Goal: Task Accomplishment & Management: Use online tool/utility

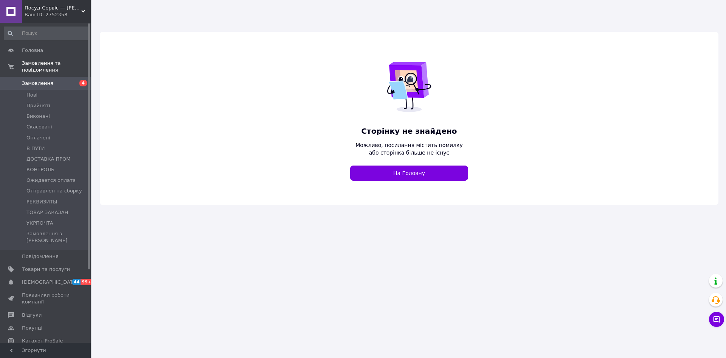
click at [52, 10] on span "Посуд-Сервіс — Horeca Посуд Подарунки" at bounding box center [53, 8] width 57 height 7
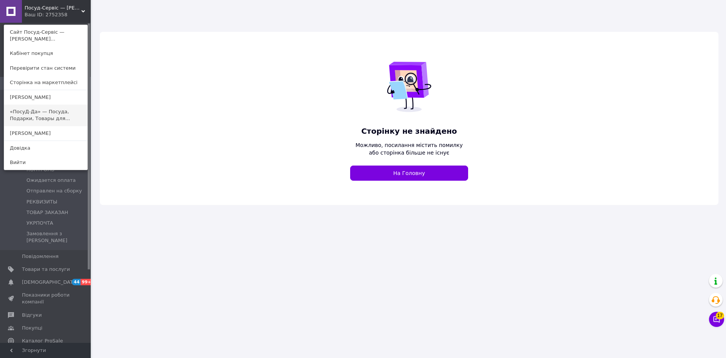
click at [69, 110] on link "«ПосуД-Да» — Посуда, Подарки, Товары для..." at bounding box center [45, 114] width 83 height 21
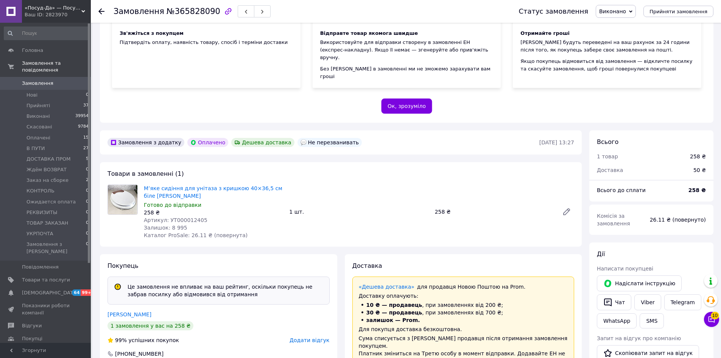
scroll to position [189, 0]
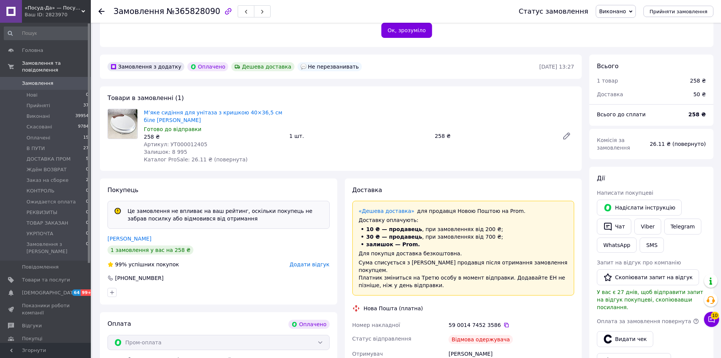
click at [304, 261] on span "Додати відгук" at bounding box center [309, 264] width 40 height 6
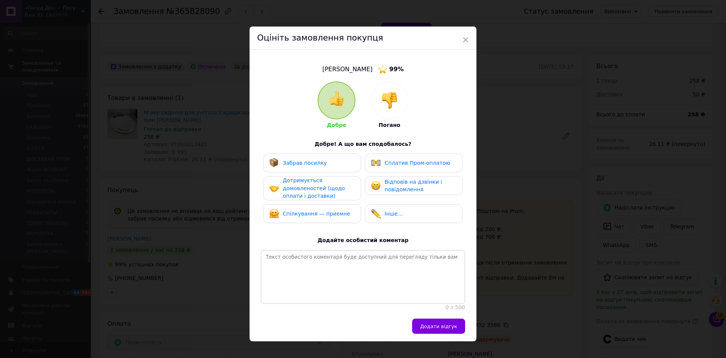
click at [384, 101] on img at bounding box center [389, 100] width 17 height 17
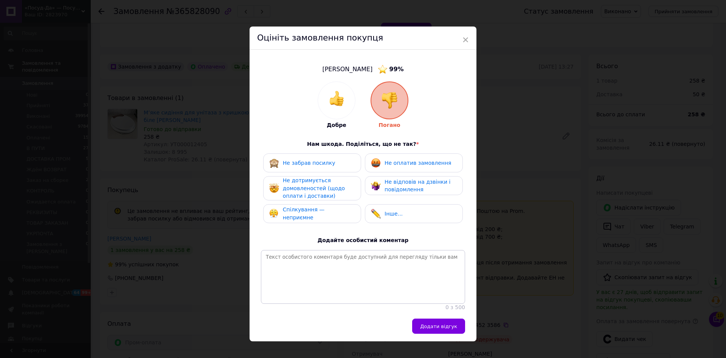
click at [328, 162] on div "Не забрав посилку" at bounding box center [312, 163] width 86 height 10
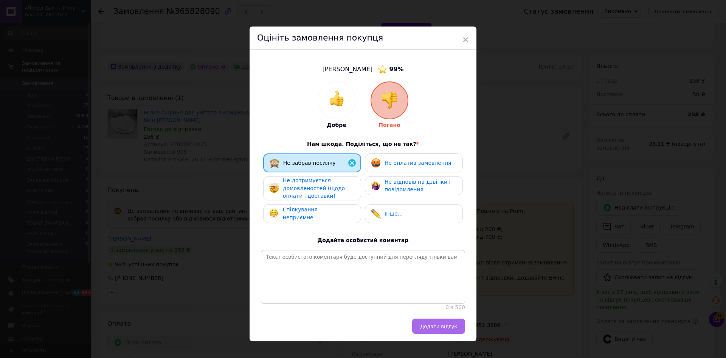
click at [427, 329] on span "Додати відгук" at bounding box center [438, 326] width 37 height 6
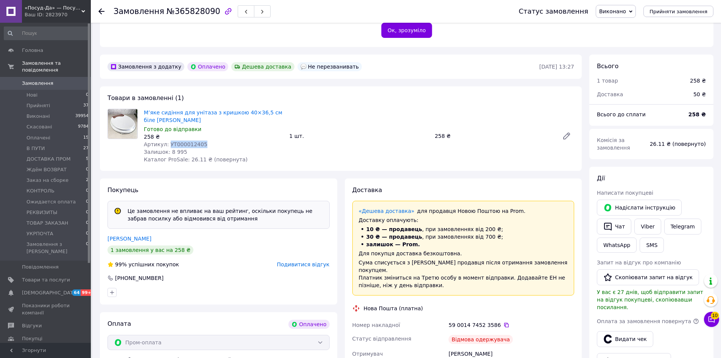
drag, startPoint x: 197, startPoint y: 138, endPoint x: 167, endPoint y: 134, distance: 30.5
click at [167, 140] on div "Артикул: УТ000012405" at bounding box center [213, 144] width 139 height 8
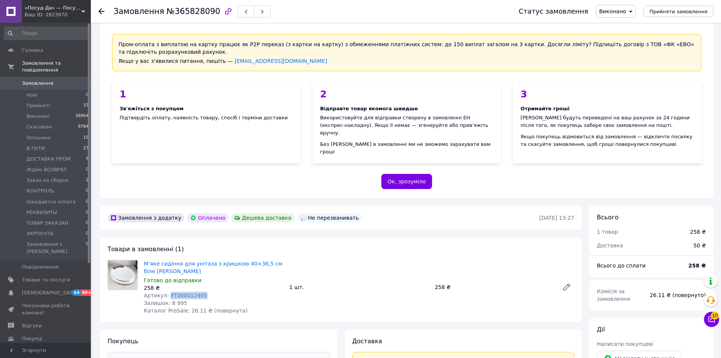
scroll to position [38, 0]
drag, startPoint x: 207, startPoint y: 13, endPoint x: 171, endPoint y: 9, distance: 35.8
click at [171, 9] on span "№365828090" at bounding box center [193, 11] width 54 height 9
copy span "365828090"
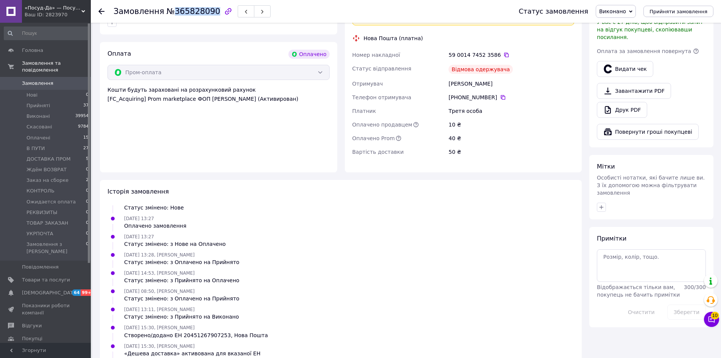
scroll to position [530, 0]
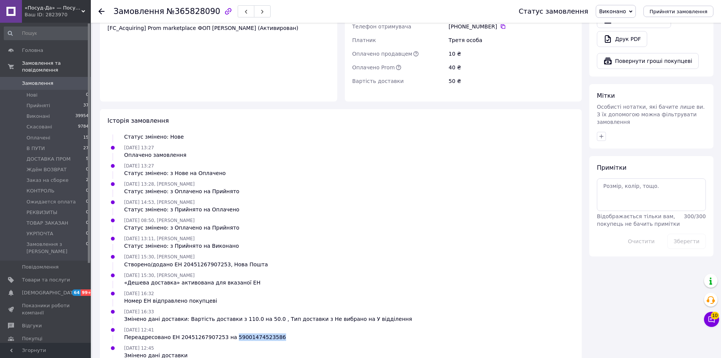
drag, startPoint x: 264, startPoint y: 320, endPoint x: 223, endPoint y: 322, distance: 40.9
click at [223, 333] on div "Переадресовано ЕН 20451267907253 на 59001474523586" at bounding box center [205, 337] width 162 height 8
copy div "59001474523586"
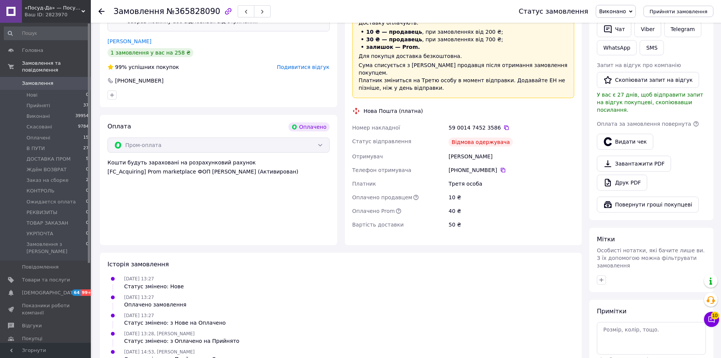
scroll to position [378, 0]
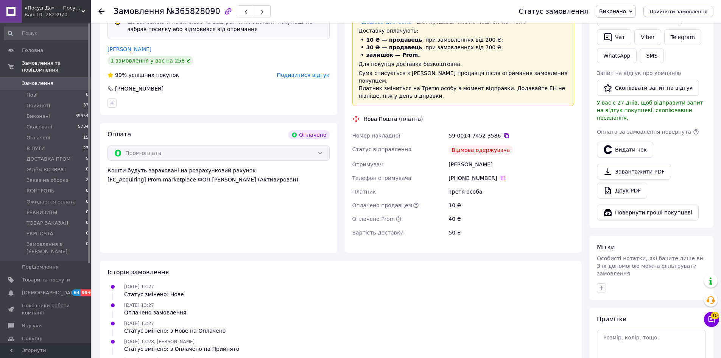
click at [500, 175] on icon at bounding box center [503, 178] width 6 height 6
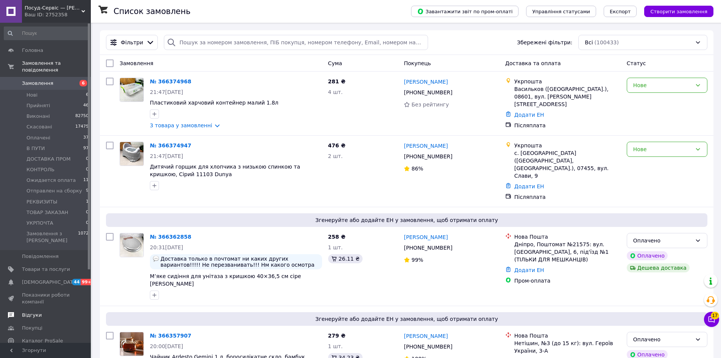
click at [58, 266] on span "Товари та послуги" at bounding box center [46, 269] width 48 height 7
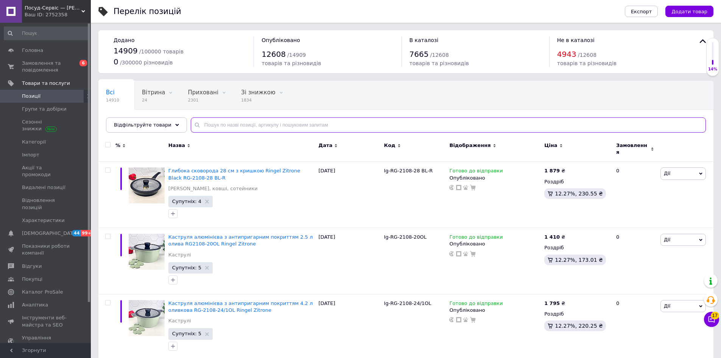
paste input "00000000115"
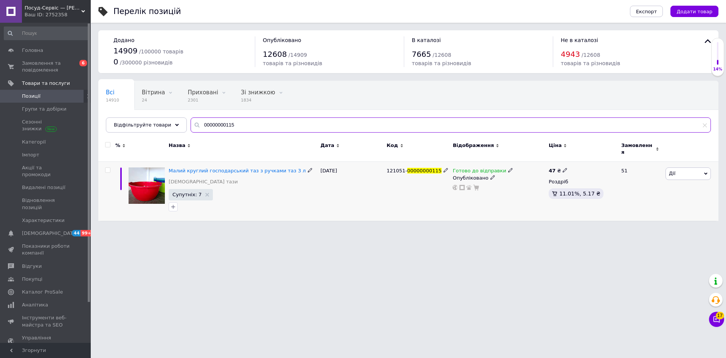
type input "00000000115"
click at [563, 168] on icon at bounding box center [565, 170] width 5 height 5
drag, startPoint x: 600, startPoint y: 155, endPoint x: 604, endPoint y: 151, distance: 5.6
click at [603, 154] on input "47" at bounding box center [601, 161] width 58 height 15
type input "51"
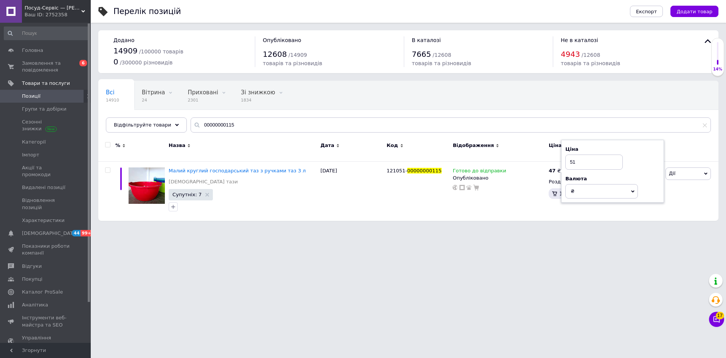
drag, startPoint x: 563, startPoint y: 268, endPoint x: 466, endPoint y: 316, distance: 107.9
click at [555, 228] on html "Посуд-Сервіс — Horeca Посуд Подарунки Ваш ID: 2752358 Сайт Посуд-Сервіс — Horec…" at bounding box center [363, 114] width 726 height 228
drag, startPoint x: 228, startPoint y: 124, endPoint x: 179, endPoint y: 125, distance: 48.4
click at [179, 125] on div "Всі 14910 Вітрина 24 Видалити Редагувати Приховані 2301 Видалити Редагувати Зі …" at bounding box center [408, 107] width 620 height 52
paste input "7"
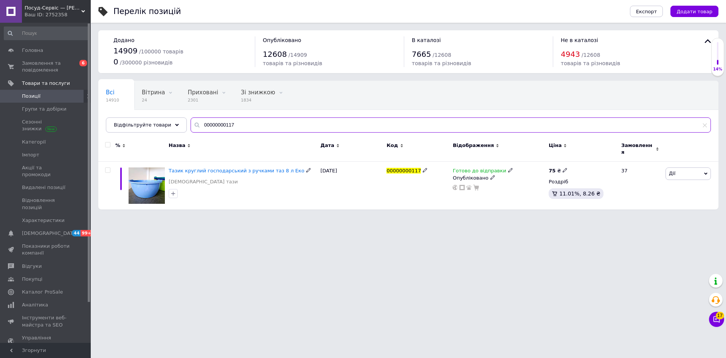
type input "00000000117"
click at [563, 168] on icon at bounding box center [565, 170] width 5 height 5
drag, startPoint x: 579, startPoint y: 159, endPoint x: 605, endPoint y: 150, distance: 27.2
click at [605, 154] on input "75" at bounding box center [601, 161] width 58 height 15
type input "81"
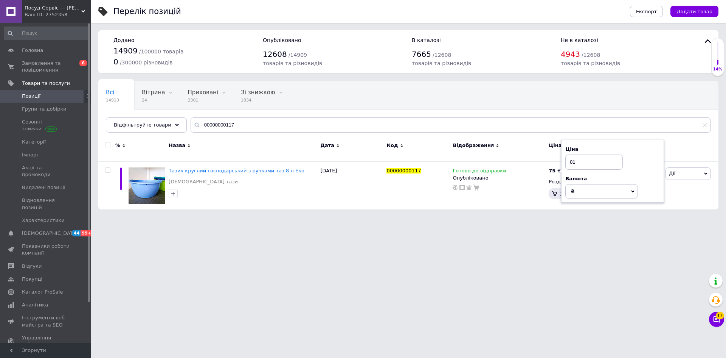
click at [521, 217] on html "Посуд-Сервіс — Horeca Посуд Подарунки Ваш ID: 2752358 Сайт Посуд-Сервіс — Horec…" at bounding box center [363, 108] width 726 height 217
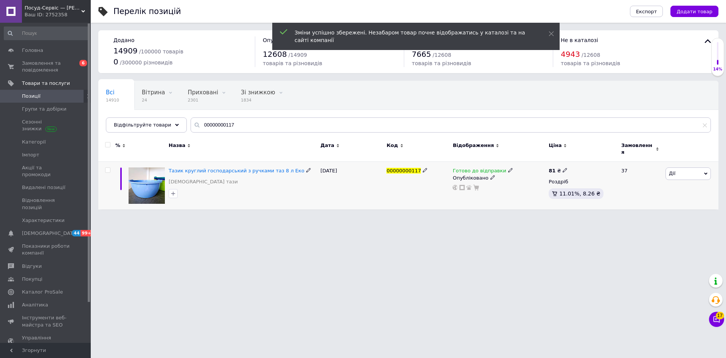
click at [508, 168] on icon at bounding box center [510, 170] width 5 height 5
drag, startPoint x: 533, startPoint y: 185, endPoint x: 529, endPoint y: 190, distance: 5.7
click at [532, 188] on li "Немає в наявності" at bounding box center [549, 193] width 72 height 11
click at [507, 217] on html "Посуд-Сервіс — Horeca Посуд Подарунки Ваш ID: 2752358 Сайт Посуд-Сервіс — Horec…" at bounding box center [363, 108] width 726 height 217
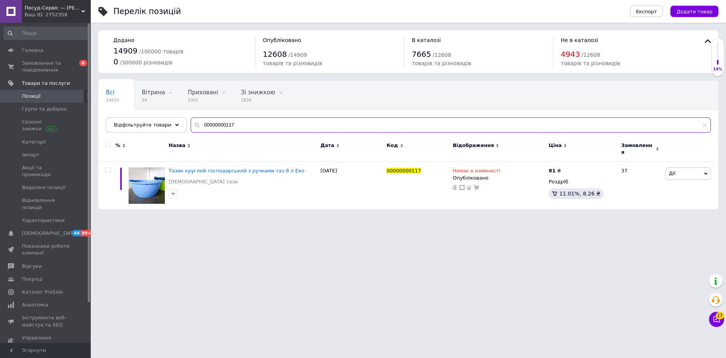
drag, startPoint x: 230, startPoint y: 127, endPoint x: 198, endPoint y: 130, distance: 32.7
click at [182, 132] on div "Всі 14910 Вітрина 24 Видалити Редагувати Приховані 2301 Видалити Редагувати Зі …" at bounding box center [408, 107] width 620 height 52
paste input "236"
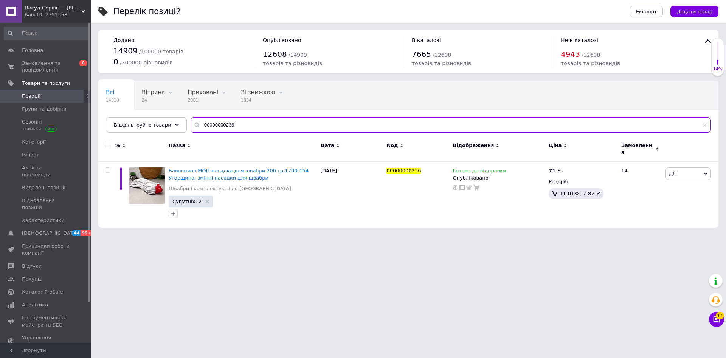
drag, startPoint x: 230, startPoint y: 122, endPoint x: 196, endPoint y: 127, distance: 34.4
click at [191, 126] on div "00000000236" at bounding box center [451, 124] width 521 height 15
paste input "78"
drag, startPoint x: 224, startPoint y: 126, endPoint x: 171, endPoint y: 130, distance: 52.8
click at [164, 126] on div "Відфільтруйте товари 00000000278" at bounding box center [408, 124] width 605 height 15
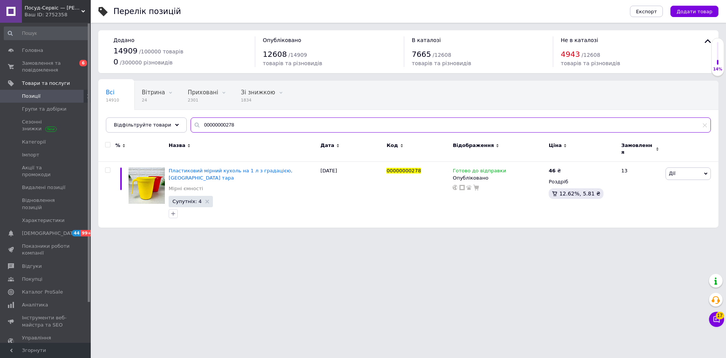
paste input "9"
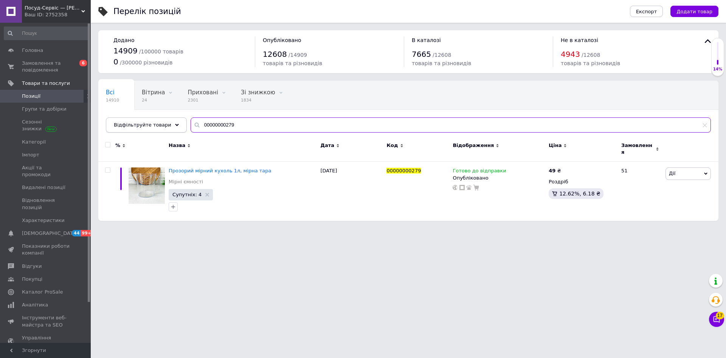
drag, startPoint x: 230, startPoint y: 123, endPoint x: 168, endPoint y: 125, distance: 62.8
click at [164, 123] on div "Відфільтруйте товари 00000000279" at bounding box center [408, 124] width 605 height 15
paste input "90"
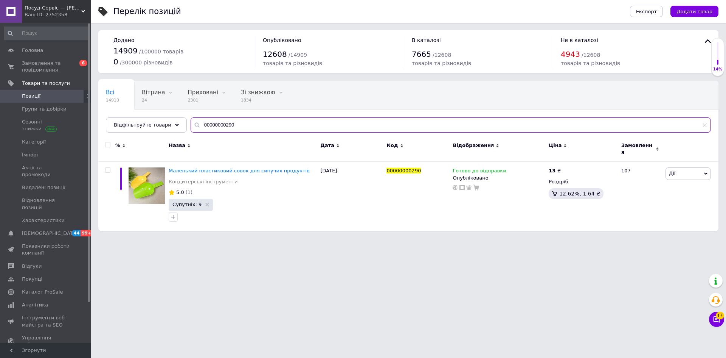
drag, startPoint x: 235, startPoint y: 123, endPoint x: 211, endPoint y: 123, distance: 23.8
click at [179, 124] on div "Всі 14910 Вітрина 24 Видалити Редагувати Приховані 2301 Видалити Редагувати Зі …" at bounding box center [408, 107] width 620 height 52
paste input "308"
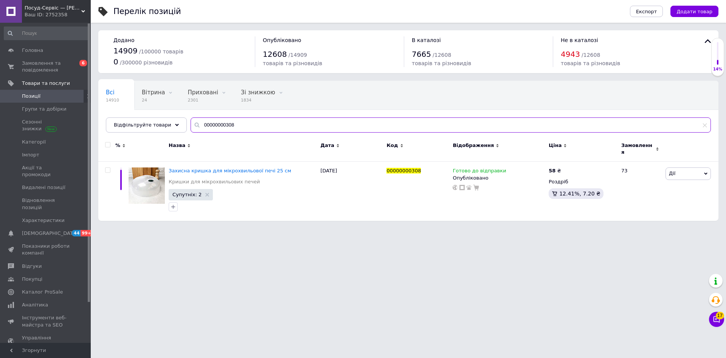
drag, startPoint x: 231, startPoint y: 126, endPoint x: 192, endPoint y: 130, distance: 39.2
click at [176, 125] on div "Відфільтруйте товари 00000000308" at bounding box center [408, 124] width 605 height 15
click at [208, 124] on input "00000000308" at bounding box center [451, 124] width 521 height 15
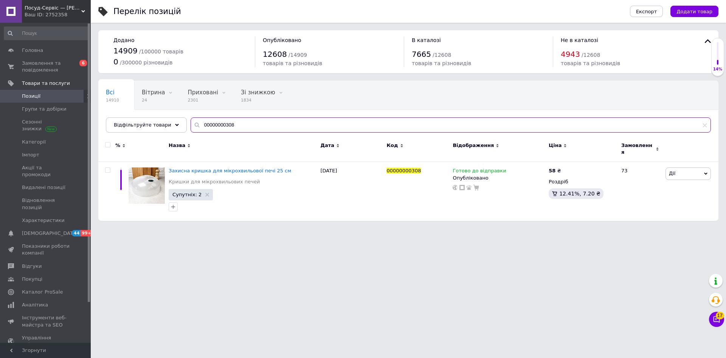
click at [208, 124] on input "00000000308" at bounding box center [451, 124] width 521 height 15
paste input "63"
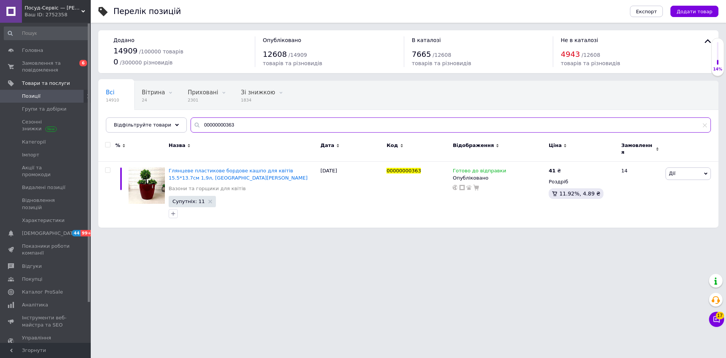
drag, startPoint x: 239, startPoint y: 127, endPoint x: 192, endPoint y: 124, distance: 47.3
click at [192, 125] on input "00000000363" at bounding box center [451, 124] width 521 height 15
paste input "9"
drag, startPoint x: 213, startPoint y: 123, endPoint x: 177, endPoint y: 123, distance: 35.2
click at [177, 123] on div "Відфільтруйте товари 00000000369" at bounding box center [408, 124] width 605 height 15
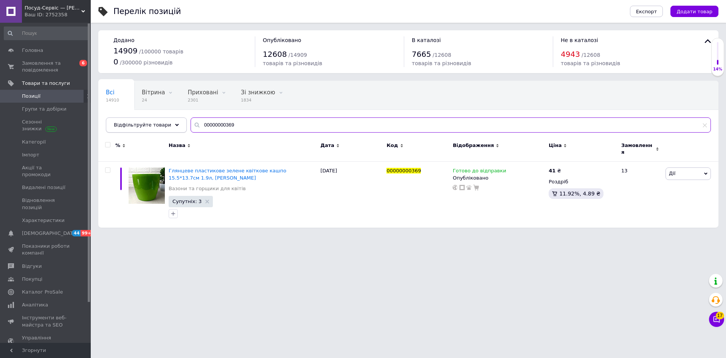
paste input "71"
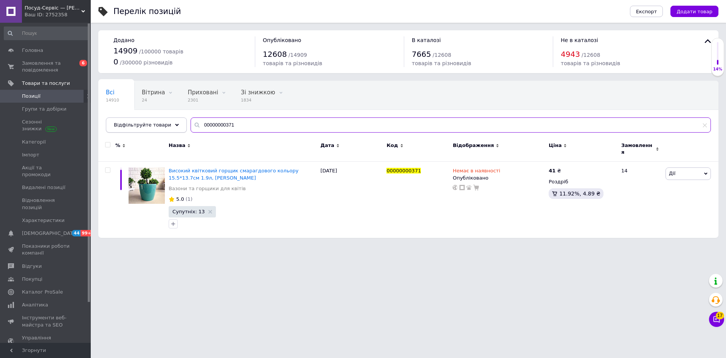
drag, startPoint x: 210, startPoint y: 126, endPoint x: 170, endPoint y: 127, distance: 39.7
click at [170, 127] on div "Відфільтруйте товари 00000000371" at bounding box center [408, 124] width 605 height 15
paste input "95"
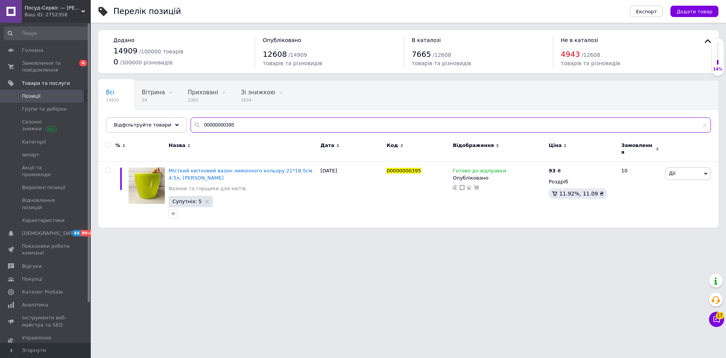
drag, startPoint x: 232, startPoint y: 122, endPoint x: 180, endPoint y: 123, distance: 51.8
click at [180, 123] on div "Всі 14910 Вітрина 24 Видалити Редагувати Приховані 2301 Видалити Редагувати Зі …" at bounding box center [408, 107] width 620 height 52
paste input "401"
drag, startPoint x: 215, startPoint y: 125, endPoint x: 160, endPoint y: 126, distance: 54.9
click at [160, 126] on div "Відфільтруйте товари 00000000401" at bounding box center [408, 124] width 605 height 15
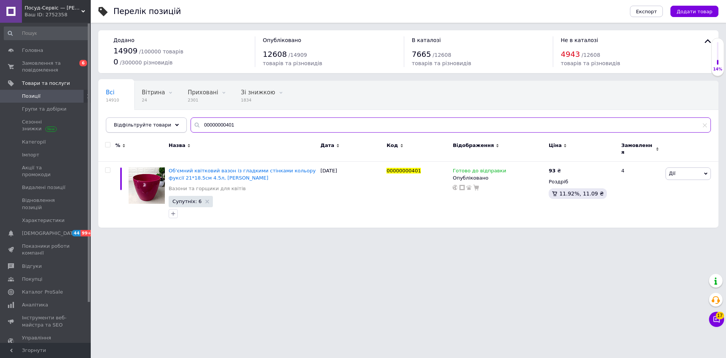
paste input "7"
drag, startPoint x: 187, startPoint y: 121, endPoint x: 162, endPoint y: 123, distance: 25.1
click at [162, 123] on div "Відфільтруйте товари 00000000407" at bounding box center [408, 124] width 605 height 15
paste input "504"
drag, startPoint x: 232, startPoint y: 123, endPoint x: 172, endPoint y: 122, distance: 59.8
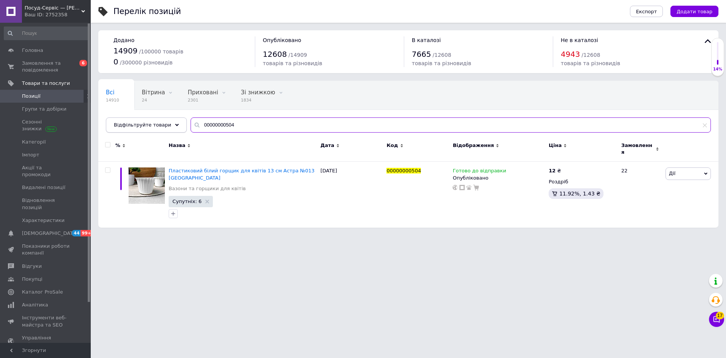
click at [172, 122] on div "Відфільтруйте товари 00000000504" at bounding box center [408, 124] width 605 height 15
paste input "37"
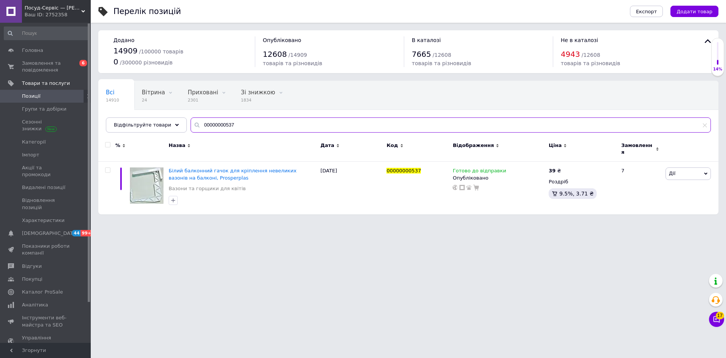
drag, startPoint x: 227, startPoint y: 123, endPoint x: 157, endPoint y: 138, distance: 71.5
click at [141, 132] on div "Всі 14910 Вітрина 24 Видалити Редагувати Приховані 2301 Видалити Редагувати Зі …" at bounding box center [408, 107] width 620 height 52
paste input "40"
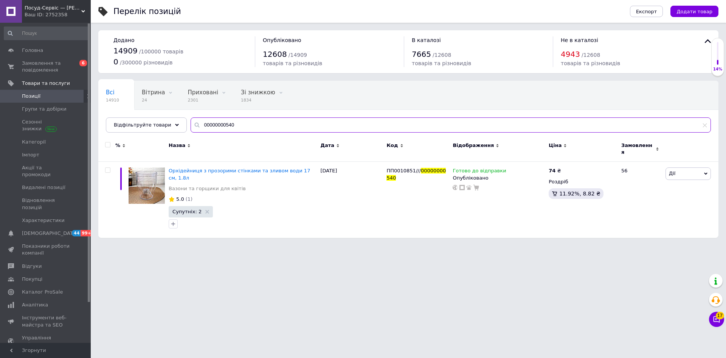
drag, startPoint x: 190, startPoint y: 121, endPoint x: 187, endPoint y: 128, distance: 8.1
click at [191, 126] on div "00000000540" at bounding box center [451, 124] width 521 height 15
paste input "GK-401"
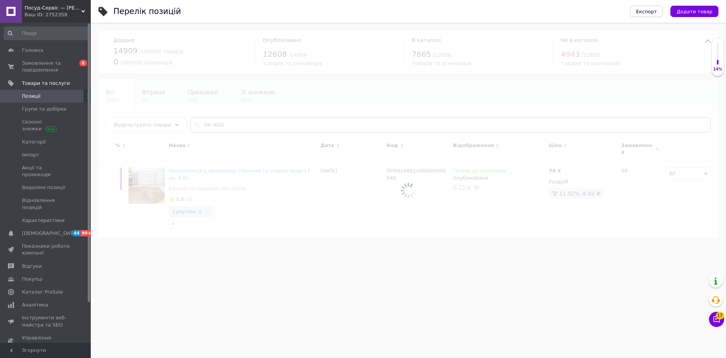
type input "GK-4010"
